Goal: Find specific page/section: Find specific page/section

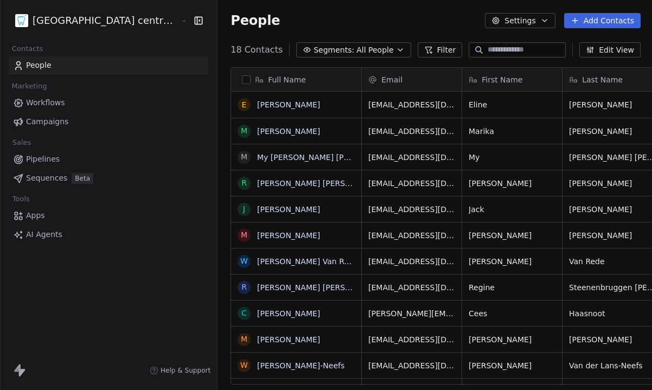
scroll to position [343, 472]
click at [109, 21] on html "Tandheelkundig centrum Sassembourg Contacts People Marketing Workflows Campaign…" at bounding box center [326, 195] width 652 height 390
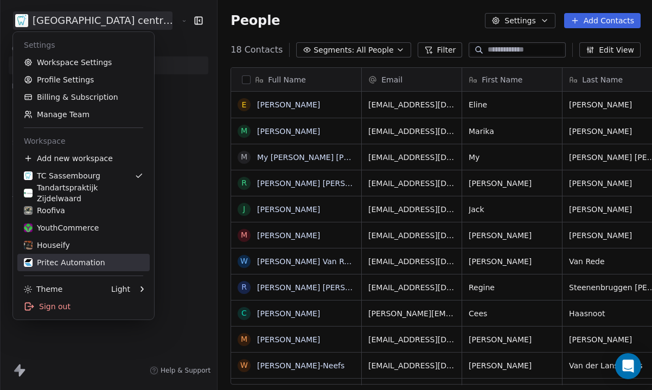
click at [54, 261] on div "Pritec Automation" at bounding box center [64, 262] width 81 height 11
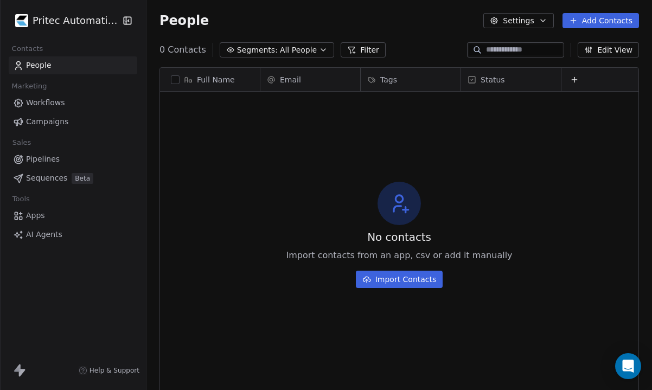
scroll to position [343, 505]
